Goal: Information Seeking & Learning: Check status

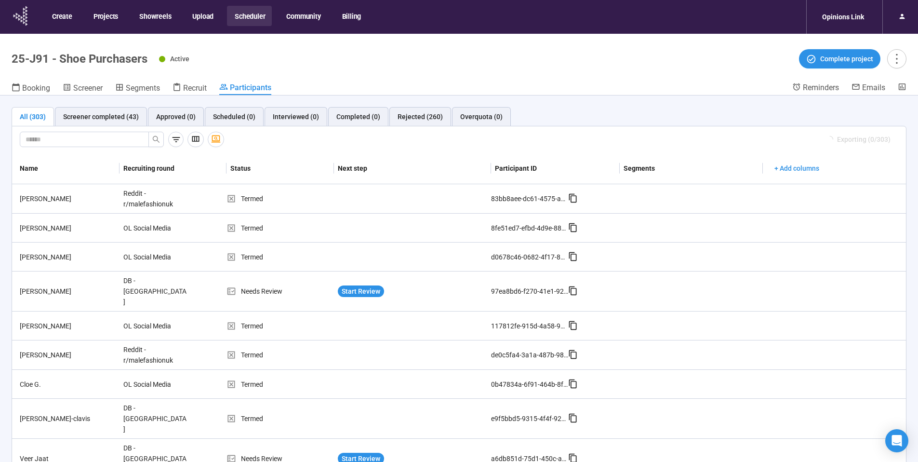
click at [24, 17] on icon at bounding box center [21, 15] width 24 height 25
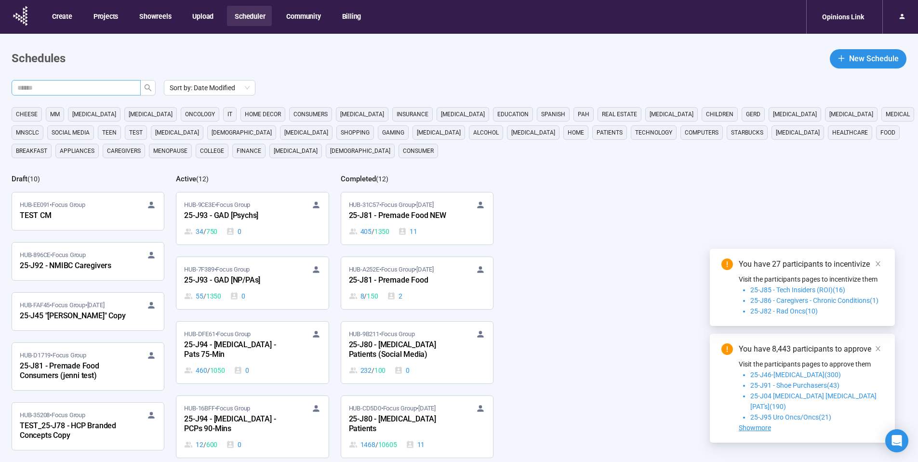
click at [108, 85] on input "text" at bounding box center [72, 87] width 110 height 11
type input "**"
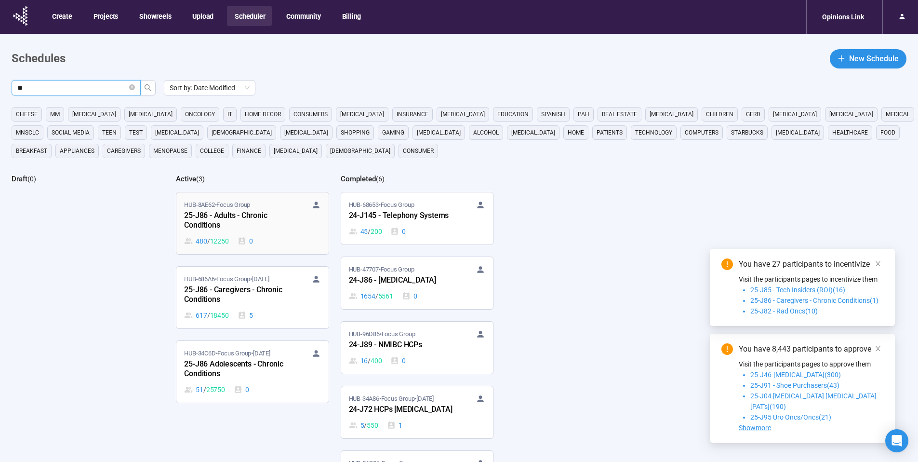
click at [257, 220] on div "25-J86 - Adults - Chronic Conditions" at bounding box center [237, 221] width 106 height 22
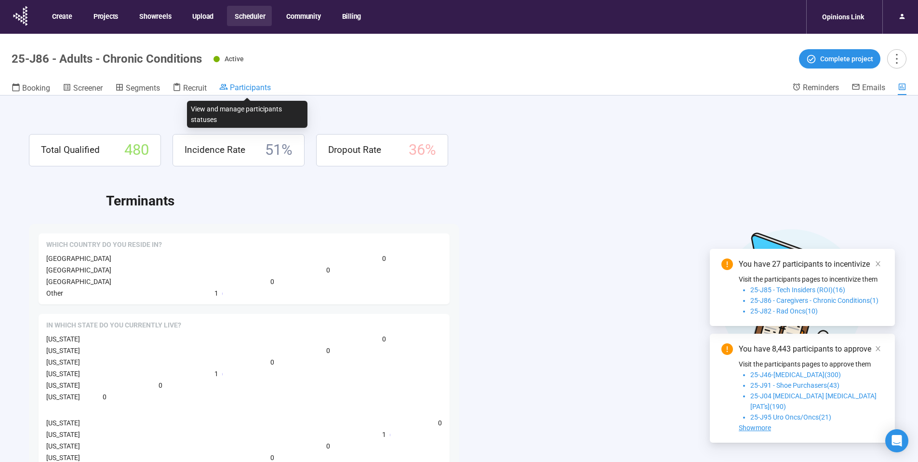
click at [243, 85] on span "Participants" at bounding box center [250, 87] width 41 height 9
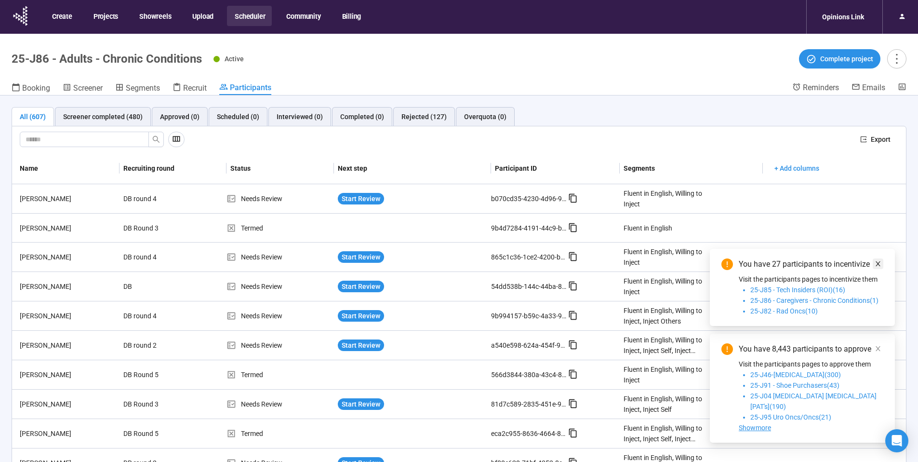
click at [881, 267] on icon "close" at bounding box center [878, 263] width 7 height 7
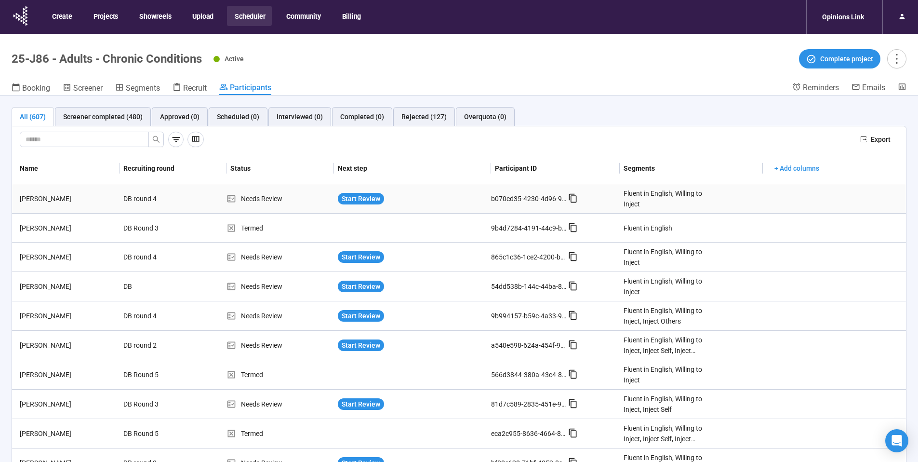
click at [43, 199] on div "Patricia O'Neil" at bounding box center [68, 198] width 104 height 11
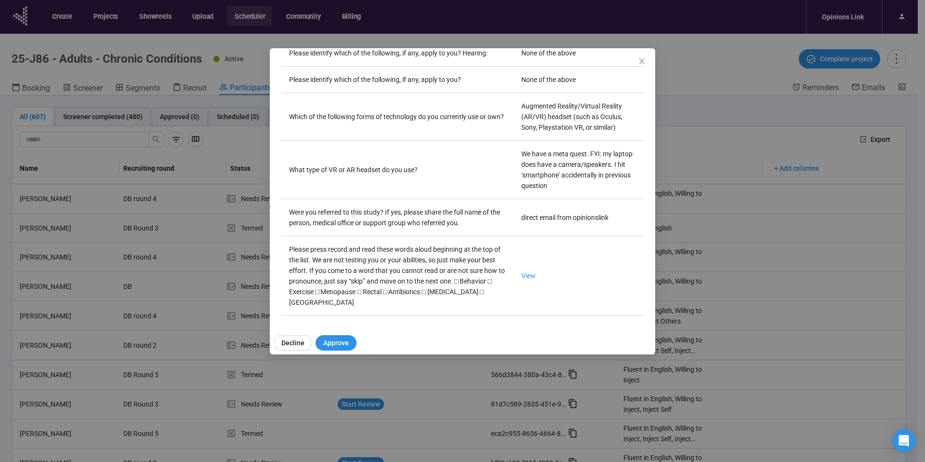
scroll to position [2722, 0]
click at [522, 272] on link "View" at bounding box center [529, 276] width 14 height 8
click at [639, 58] on icon "close" at bounding box center [642, 61] width 8 height 8
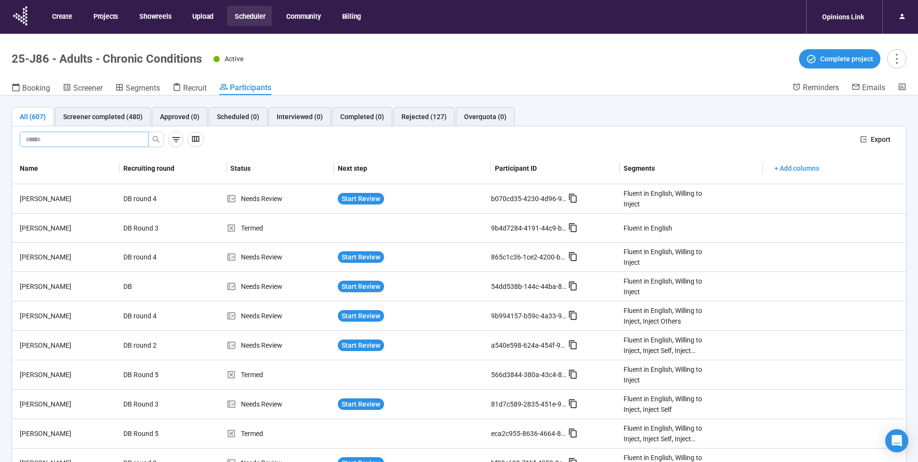
click at [132, 135] on input "text" at bounding box center [81, 139] width 110 height 11
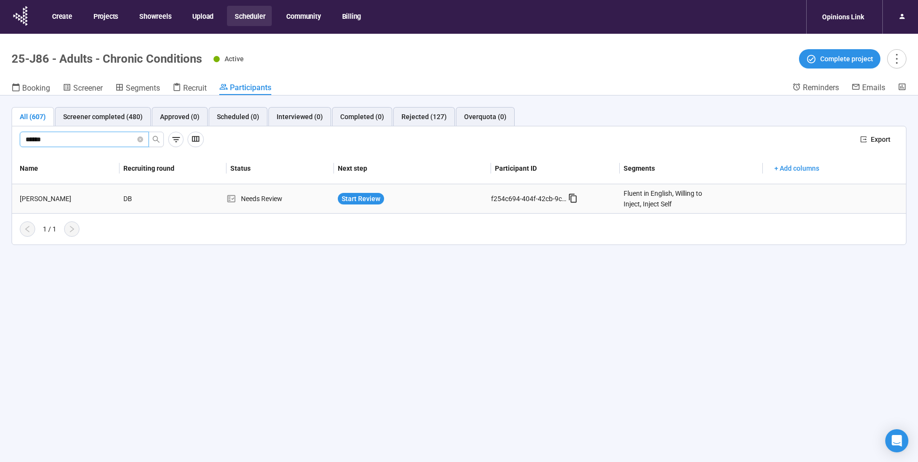
click at [51, 199] on div "Ivonne Amador" at bounding box center [68, 198] width 104 height 11
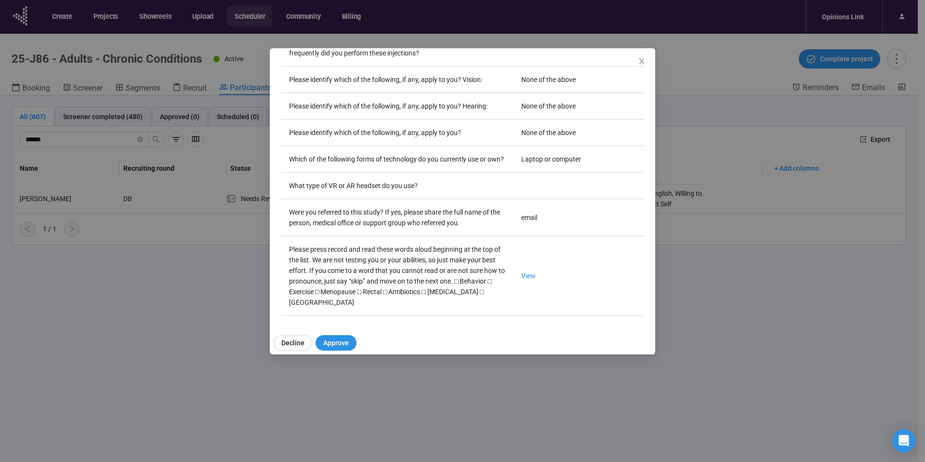
scroll to position [2643, 0]
click at [522, 280] on link "View" at bounding box center [529, 276] width 14 height 8
click at [643, 62] on icon "close" at bounding box center [642, 61] width 8 height 8
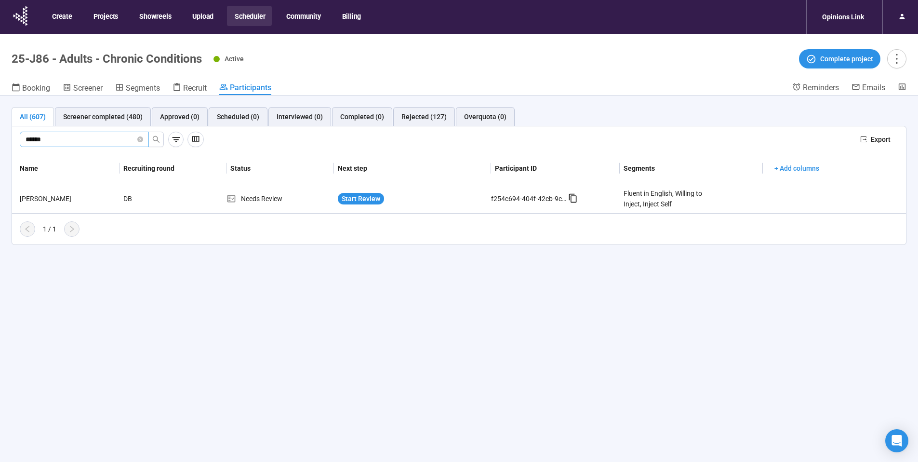
click at [65, 140] on input "******" at bounding box center [81, 139] width 110 height 11
drag, startPoint x: 42, startPoint y: 140, endPoint x: 29, endPoint y: 138, distance: 13.6
click at [29, 138] on input "******" at bounding box center [81, 139] width 110 height 11
type input "*"
click at [60, 198] on div "samara sussman" at bounding box center [68, 198] width 104 height 11
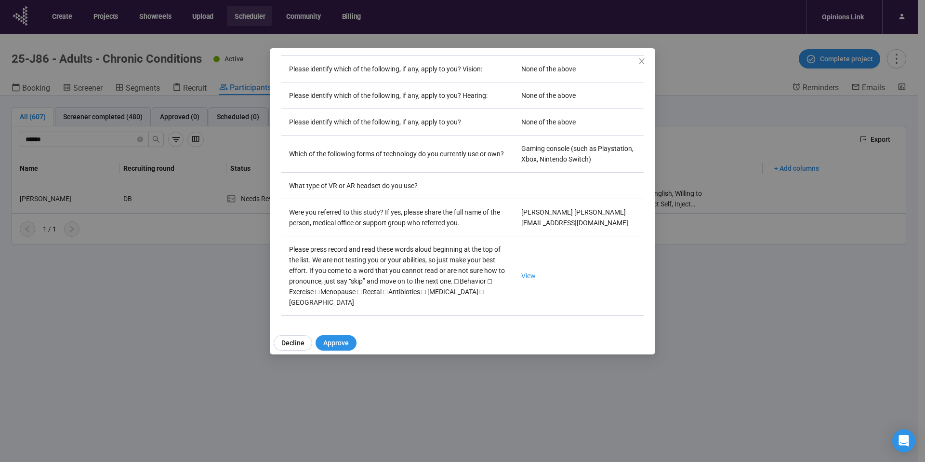
scroll to position [2722, 0]
click at [522, 272] on link "View" at bounding box center [529, 276] width 14 height 8
click at [640, 61] on icon "close" at bounding box center [642, 61] width 8 height 8
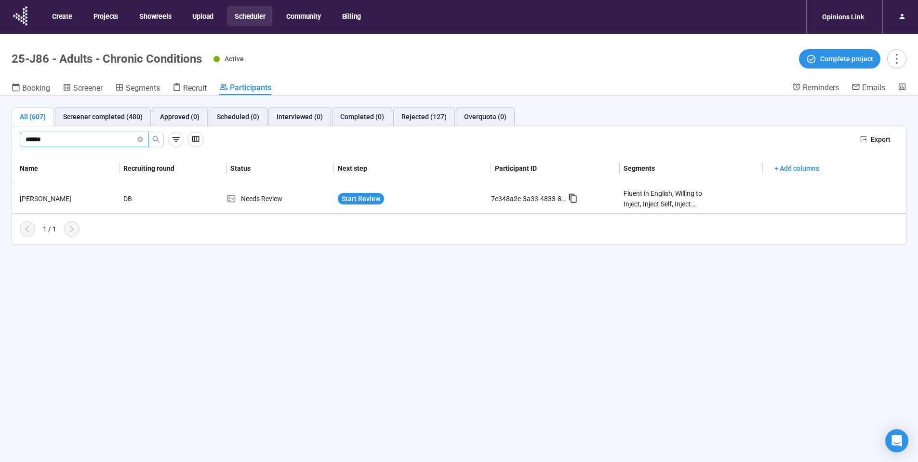
drag, startPoint x: 38, startPoint y: 139, endPoint x: 15, endPoint y: 140, distance: 22.2
click at [15, 140] on div "****** Export" at bounding box center [459, 139] width 894 height 27
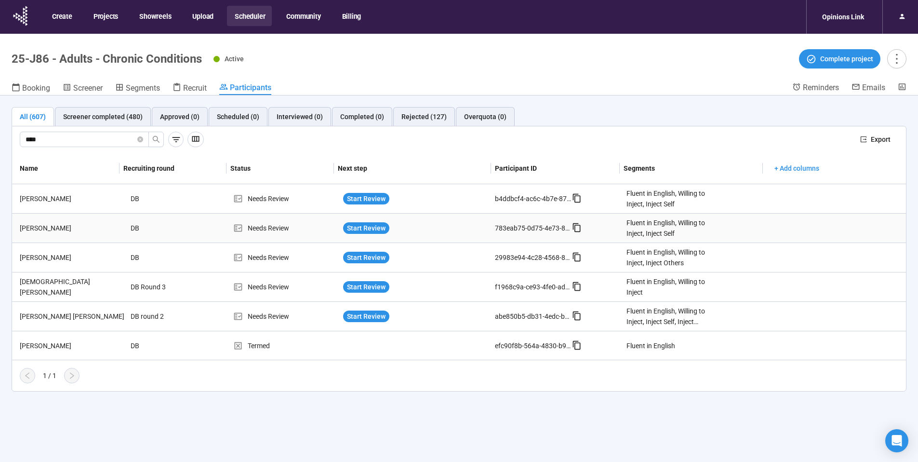
click at [59, 228] on div "Woodrow Preacely" at bounding box center [71, 228] width 111 height 11
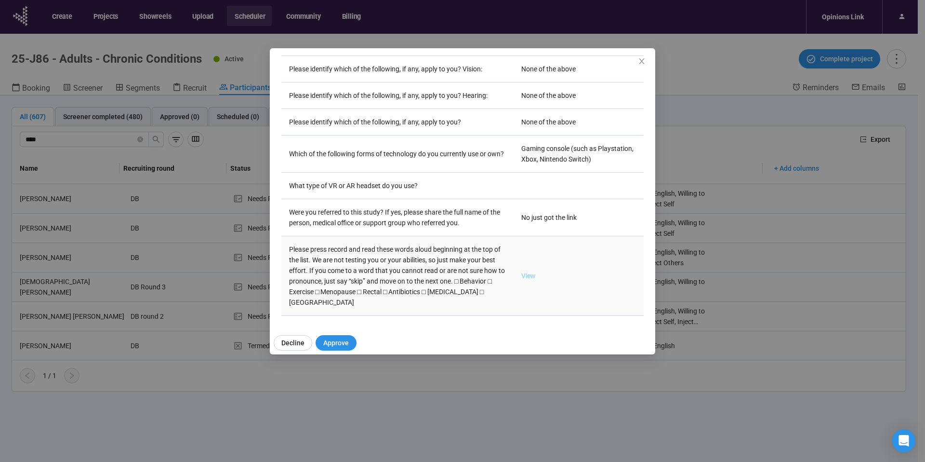
click at [522, 272] on link "View" at bounding box center [529, 276] width 14 height 8
click at [644, 61] on icon "close" at bounding box center [642, 61] width 8 height 8
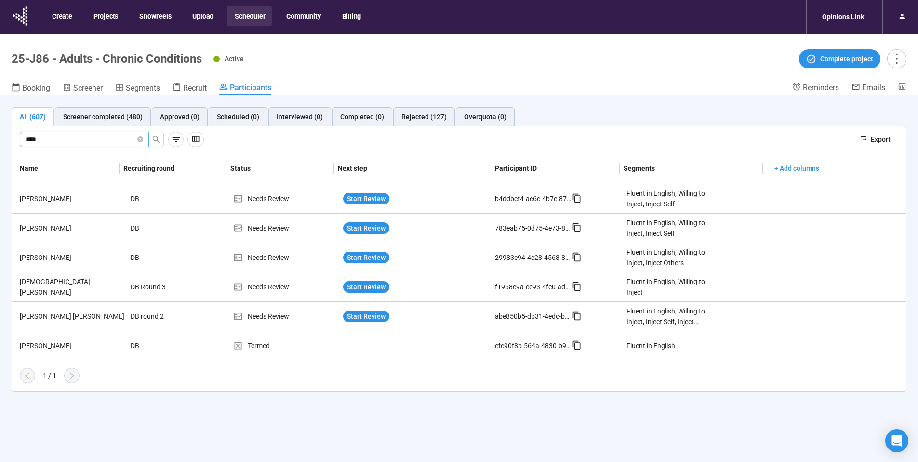
click at [63, 138] on input "****" at bounding box center [81, 139] width 110 height 11
drag, startPoint x: 63, startPoint y: 138, endPoint x: -9, endPoint y: 138, distance: 71.8
click at [0, 138] on html "Create Projects Showreels Upload Scheduler Community Billing Opinions Link 25-J…" at bounding box center [459, 247] width 918 height 495
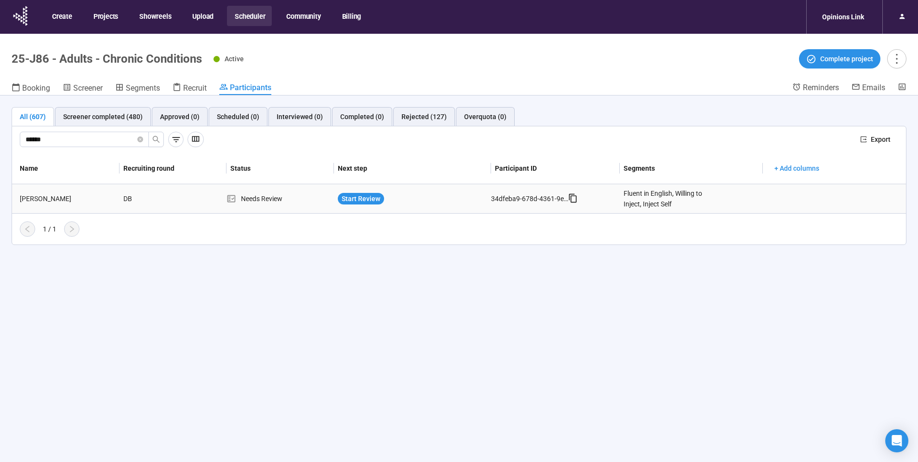
click at [57, 199] on div "Rochelle Ryan" at bounding box center [68, 198] width 104 height 11
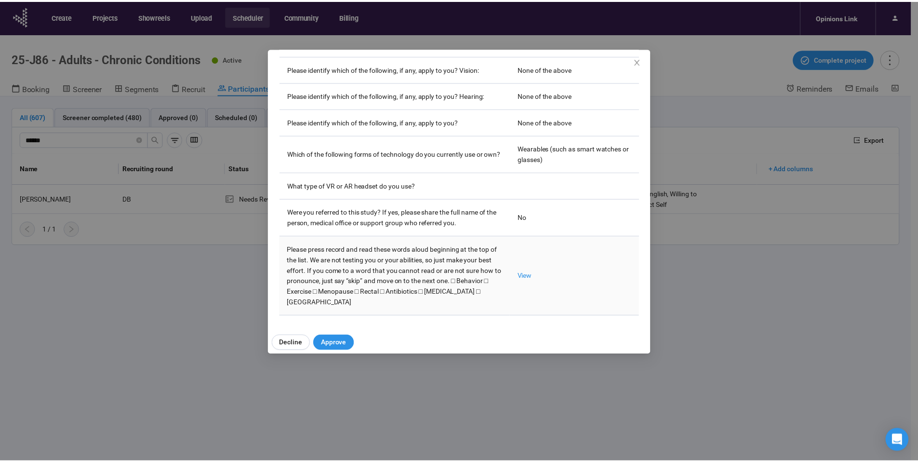
scroll to position [2677, 0]
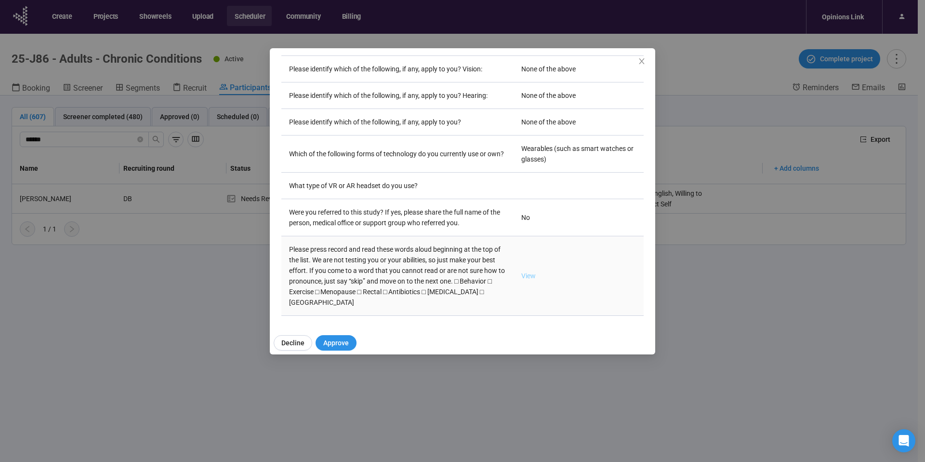
click at [522, 276] on link "View" at bounding box center [529, 276] width 14 height 8
click at [645, 59] on icon "close" at bounding box center [642, 61] width 8 height 8
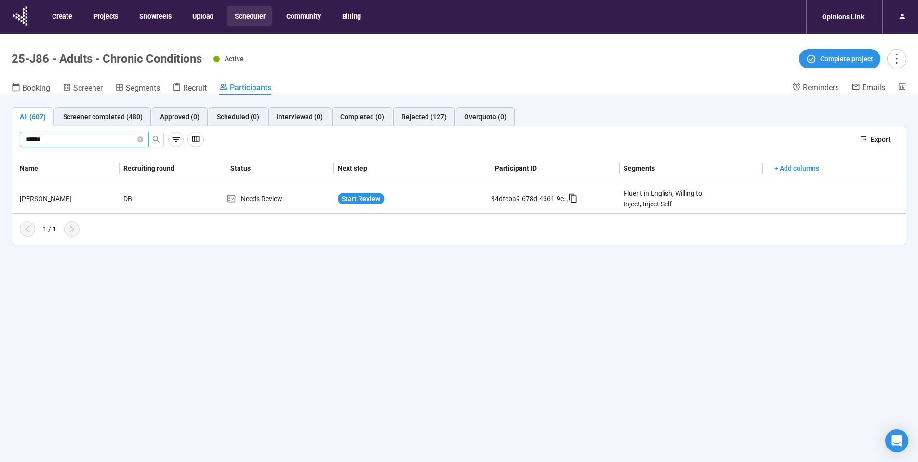
click at [65, 136] on input "******" at bounding box center [81, 139] width 110 height 11
drag, startPoint x: 50, startPoint y: 141, endPoint x: 4, endPoint y: 141, distance: 45.8
click at [4, 141] on div "All (607) Screener completed (480) Approved (0) Scheduled (0) Interviewed (0) C…" at bounding box center [459, 175] width 918 height 161
type input "******"
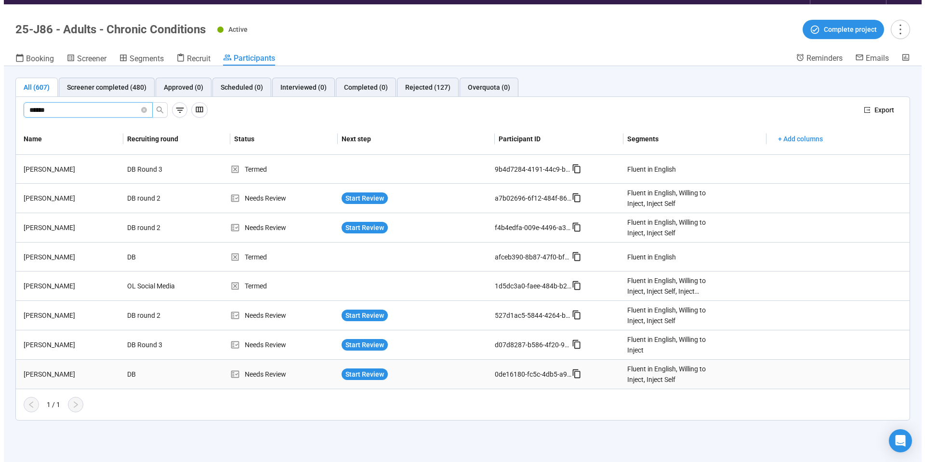
scroll to position [31, 0]
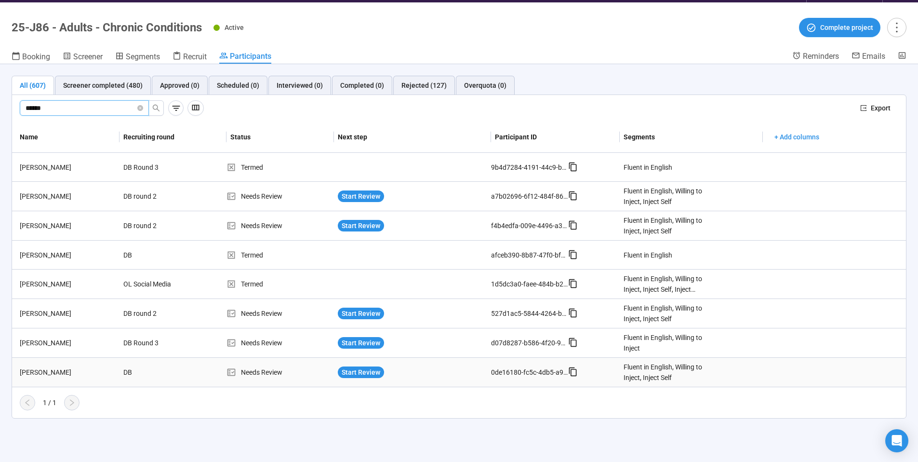
click at [33, 372] on div "Daniel Frick" at bounding box center [68, 372] width 104 height 11
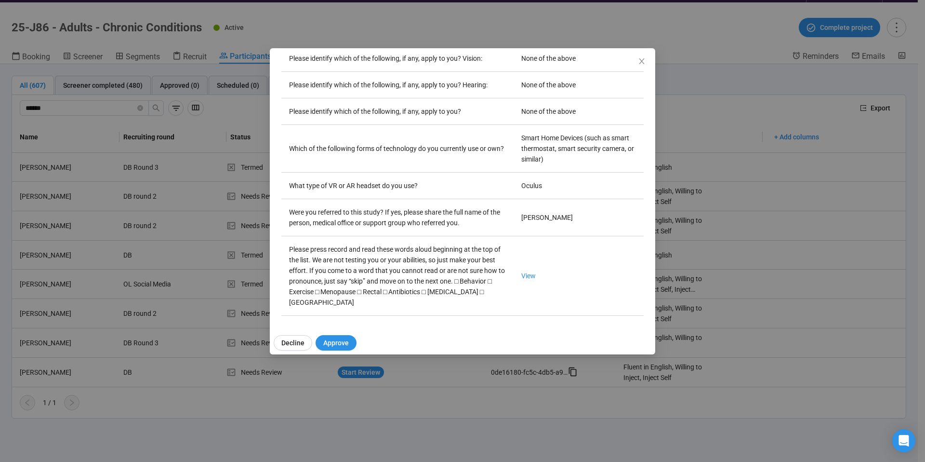
scroll to position [2722, 0]
click at [522, 272] on link "View" at bounding box center [529, 276] width 14 height 8
